Goal: Find specific page/section

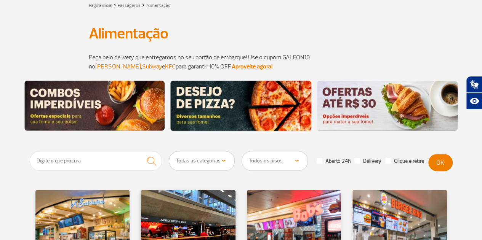
scroll to position [76, 0]
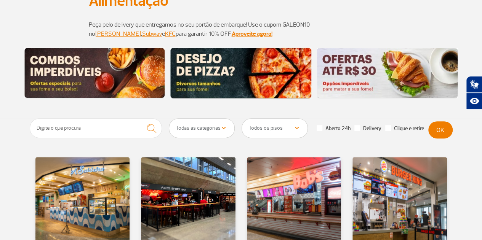
click at [211, 131] on select "Todas as categorias Cafeteria Fast Food Restaurante Souvenir Conveniência" at bounding box center [201, 128] width 65 height 19
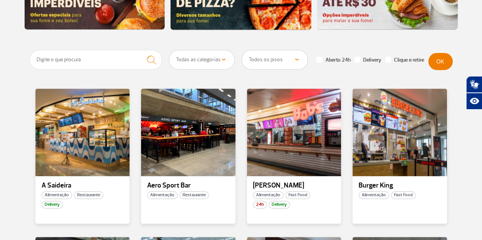
scroll to position [152, 0]
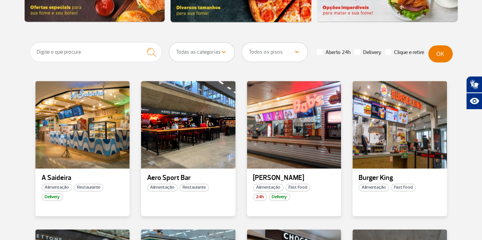
click at [274, 51] on select "Todos os pisos Área Pública (antes do Raio-X) Desembarque Área Pública Desembar…" at bounding box center [274, 52] width 65 height 19
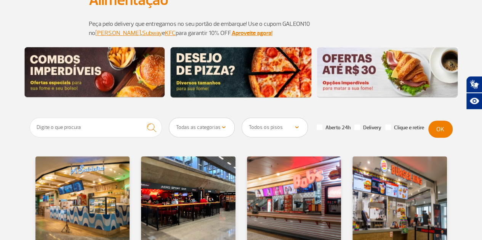
scroll to position [114, 0]
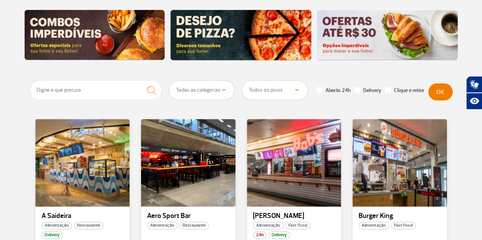
click at [200, 91] on select "Todas as categorias Cafeteria Fast Food Restaurante Souvenir Conveniência" at bounding box center [201, 90] width 65 height 19
click at [203, 89] on select "Todas as categorias Cafeteria Fast Food Restaurante Souvenir Conveniência" at bounding box center [201, 90] width 65 height 19
